Goal: Task Accomplishment & Management: Complete application form

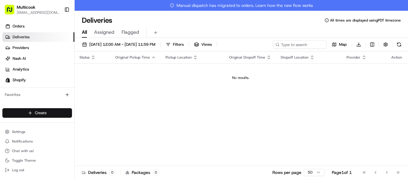
click at [62, 111] on html "Multicook [EMAIL_ADDRESS][DOMAIN_NAME] Toggle Sidebar Orders Deliveries Provide…" at bounding box center [204, 89] width 408 height 179
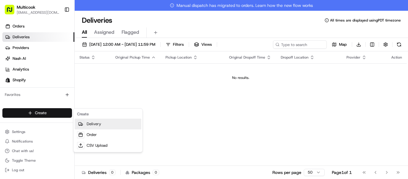
click at [106, 122] on link "Delivery" at bounding box center [108, 124] width 67 height 11
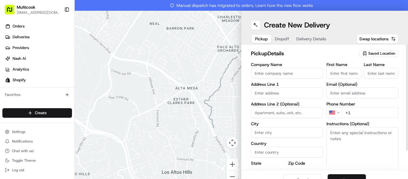
click at [381, 52] on span "Saved Location" at bounding box center [382, 53] width 27 height 5
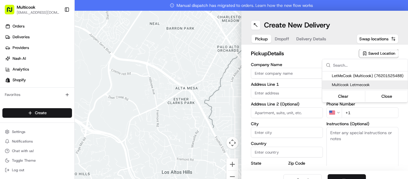
click at [372, 81] on div "Multicook Letmecook" at bounding box center [366, 84] width 86 height 9
type input "Multicook Letmecook"
type input "[STREET_ADDRESS]"
type input "[GEOGRAPHIC_DATA]"
type input "US"
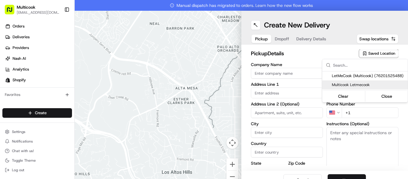
type input "CA"
type input "91423"
type input "[PERSON_NAME]"
type input "Nikityuk"
type input "[EMAIL_ADDRESS][DOMAIN_NAME]"
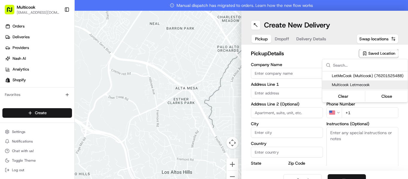
type input "[PHONE_NUMBER]"
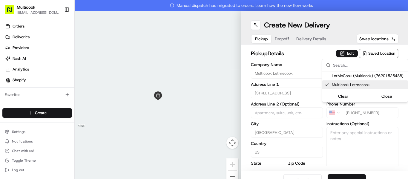
click at [370, 144] on html "Multicook [EMAIL_ADDRESS][DOMAIN_NAME] Toggle Sidebar Orders Deliveries Provide…" at bounding box center [204, 89] width 408 height 179
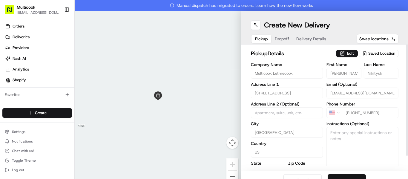
click at [353, 176] on button "Next" at bounding box center [347, 180] width 38 height 12
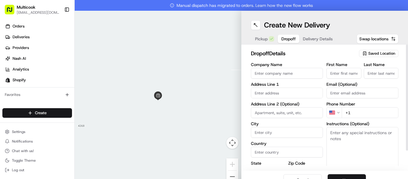
click at [344, 73] on input "First Name" at bounding box center [344, 73] width 35 height 11
paste input "[PERSON_NAME]"
click at [345, 73] on input "[PERSON_NAME]" at bounding box center [344, 73] width 35 height 11
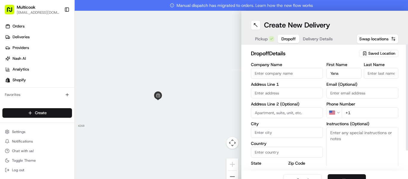
scroll to position [0, 0]
type input "Yana"
click at [364, 75] on input "Last Name" at bounding box center [381, 73] width 35 height 11
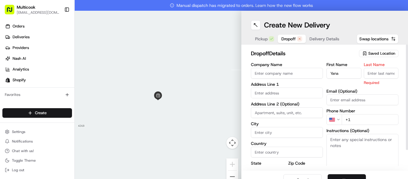
paste input "Sherstnyova"
type input "Sherstnyova"
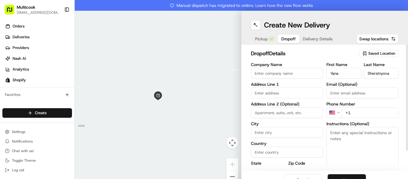
click at [360, 111] on input "+1" at bounding box center [370, 112] width 57 height 11
paste input "[PHONE_NUMBER]"
type input "[PHONE_NUMBER]"
click at [280, 96] on input "text" at bounding box center [287, 93] width 72 height 11
paste input "[STREET_ADDRESS]"
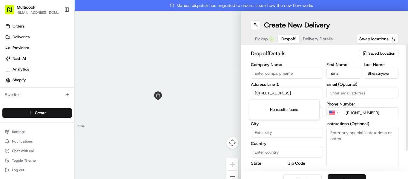
scroll to position [0, 27]
click at [287, 110] on div "[STREET_ADDRESS]" at bounding box center [285, 105] width 68 height 9
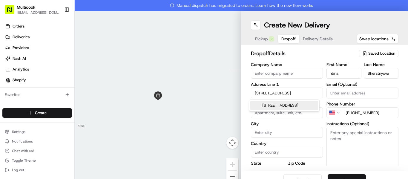
type input "[STREET_ADDRESS]"
type input "[GEOGRAPHIC_DATA]"
type input "CA"
type input "91316"
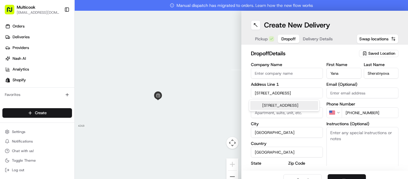
type input "[STREET_ADDRESS]"
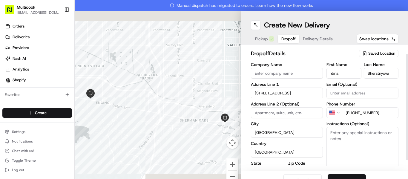
scroll to position [22, 0]
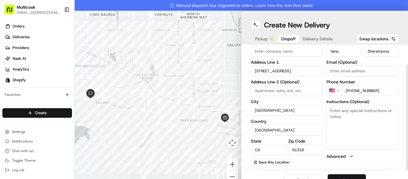
click at [360, 127] on textarea "Instructions (Optional)" at bounding box center [363, 127] width 72 height 45
paste textarea "Parking is on the same plaza as the Rasputin Restaurant. It is easier to enter …"
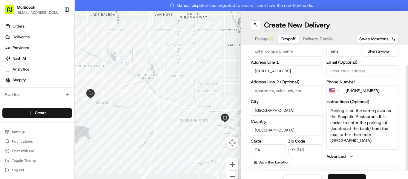
type textarea "Parking is on the same plaza as the Rasputin Restaurant. It is easier to enter …"
click at [353, 177] on button "Next" at bounding box center [347, 180] width 38 height 12
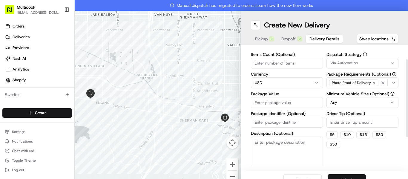
click at [260, 64] on input "Items Count (Optional)" at bounding box center [287, 63] width 72 height 11
type input "2"
click at [273, 101] on input "Package Value" at bounding box center [287, 102] width 72 height 11
type input "113"
click at [348, 175] on button "Submit" at bounding box center [347, 180] width 38 height 12
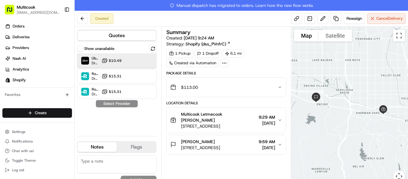
click at [130, 63] on div "Uber Dropoff ETA 35 minutes $10.49" at bounding box center [117, 61] width 80 height 14
click at [123, 100] on button "Assign Provider" at bounding box center [117, 103] width 42 height 7
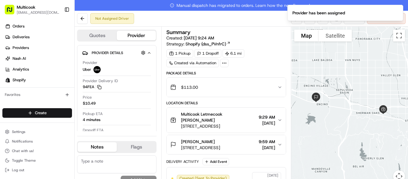
scroll to position [23, 0]
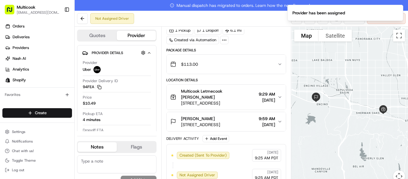
click at [277, 123] on div "[PERSON_NAME] [STREET_ADDRESS][PERSON_NAME] 9:59 AM [DATE]" at bounding box center [223, 122] width 107 height 12
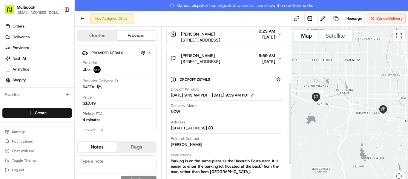
scroll to position [113, 0]
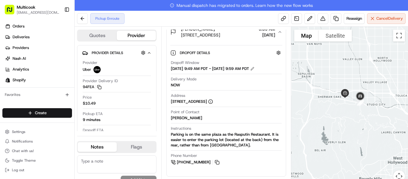
drag, startPoint x: 393, startPoint y: 143, endPoint x: 354, endPoint y: 126, distance: 42.3
click at [354, 126] on div at bounding box center [350, 108] width 117 height 163
drag, startPoint x: 353, startPoint y: 111, endPoint x: 356, endPoint y: 123, distance: 12.4
click at [356, 123] on div at bounding box center [350, 108] width 117 height 163
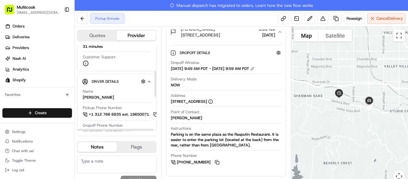
scroll to position [60, 0]
